Goal: Task Accomplishment & Management: Use online tool/utility

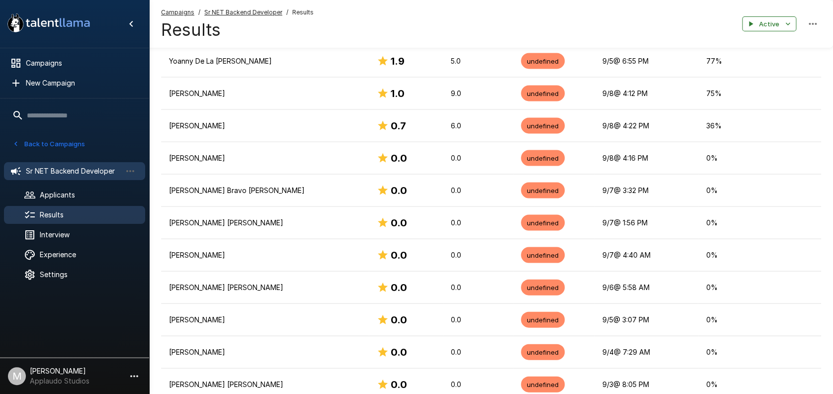
click at [75, 171] on span "Sr NET Backend Developer" at bounding box center [73, 171] width 95 height 10
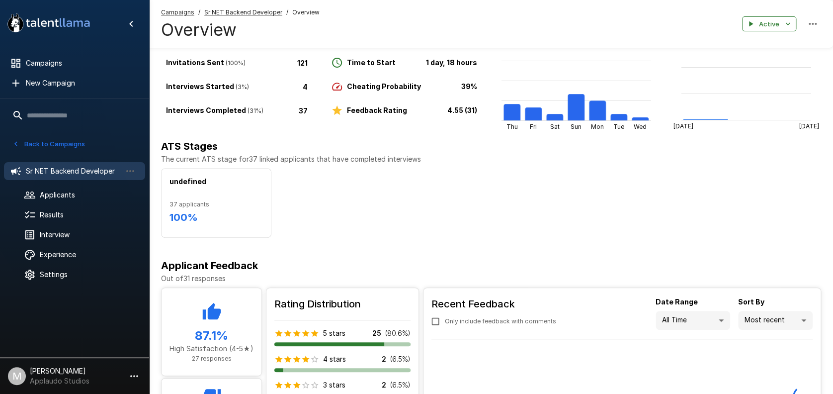
scroll to position [198, 0]
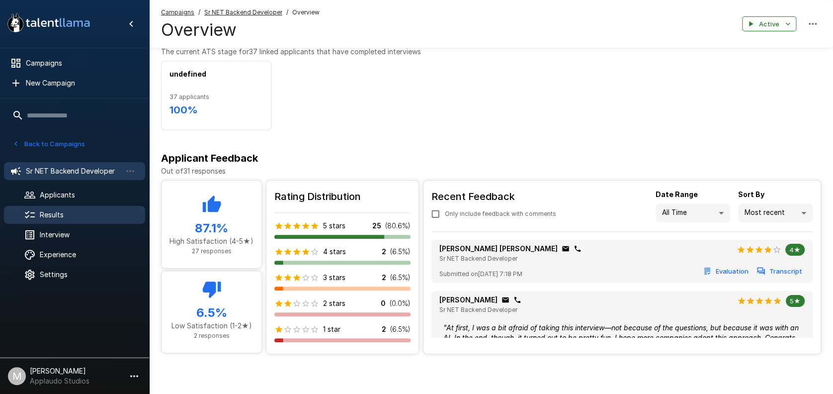
click at [75, 216] on span "Results" at bounding box center [88, 215] width 97 height 10
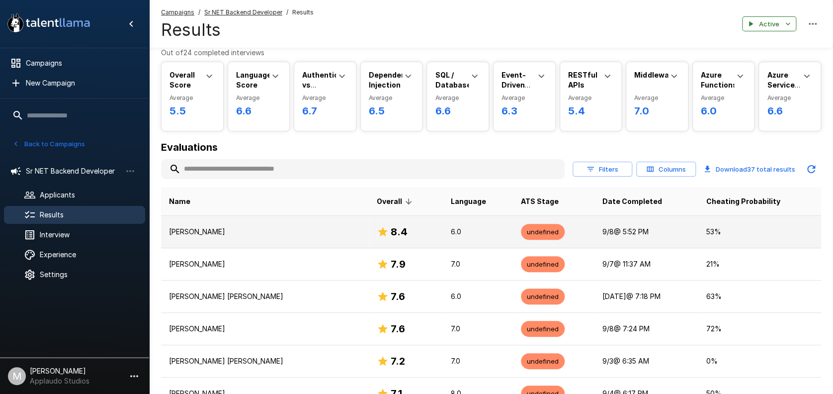
scroll to position [66, 0]
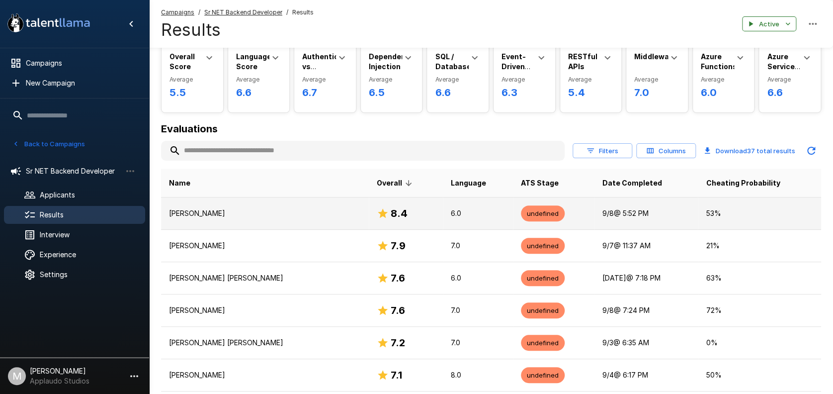
click at [314, 218] on td "[PERSON_NAME]" at bounding box center [265, 213] width 208 height 32
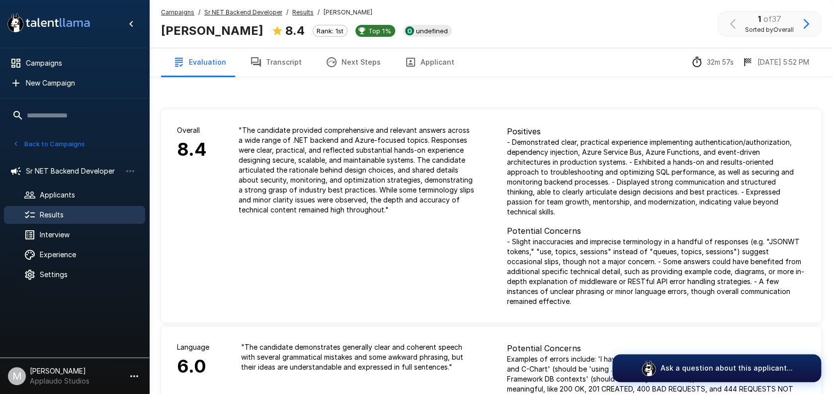
click at [427, 63] on button "Applicant" at bounding box center [430, 62] width 74 height 28
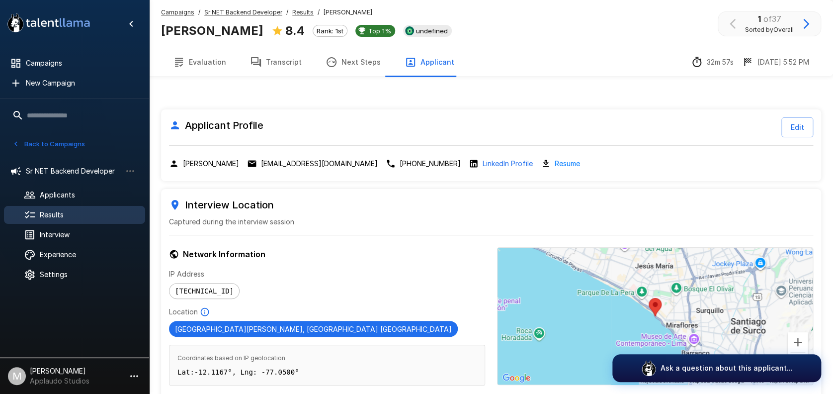
click at [329, 162] on p "[EMAIL_ADDRESS][DOMAIN_NAME]" at bounding box center [319, 164] width 117 height 10
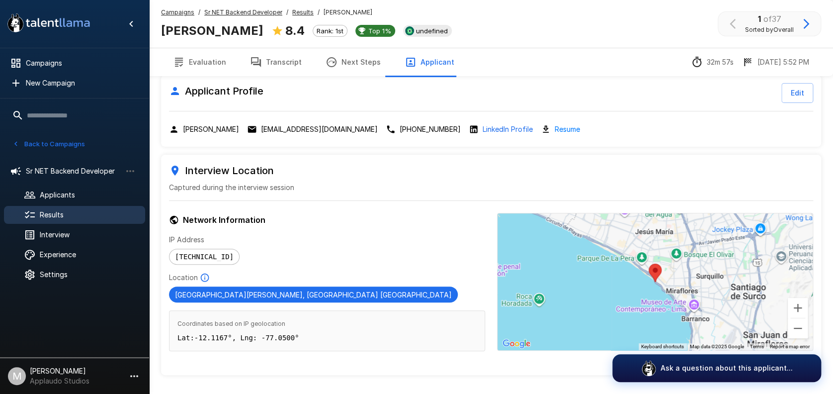
scroll to position [63, 0]
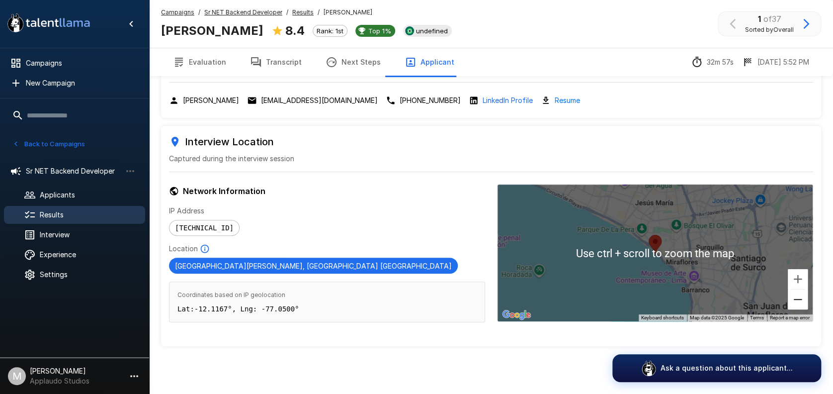
click at [804, 302] on button "Zoom out" at bounding box center [798, 299] width 20 height 20
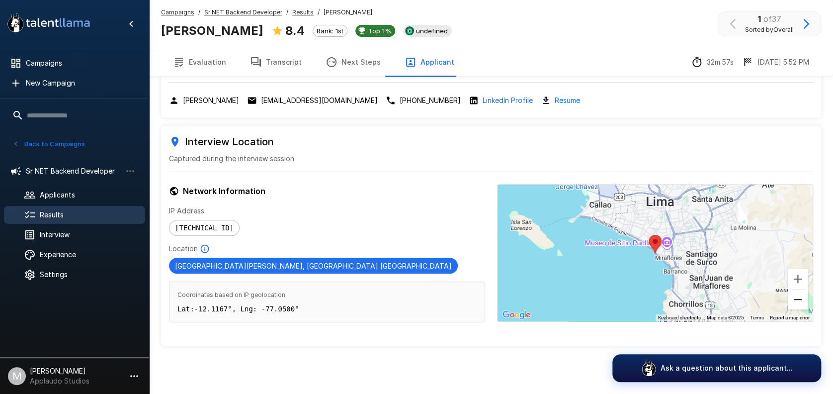
click at [804, 302] on button "Zoom out" at bounding box center [798, 299] width 20 height 20
